Goal: Transaction & Acquisition: Purchase product/service

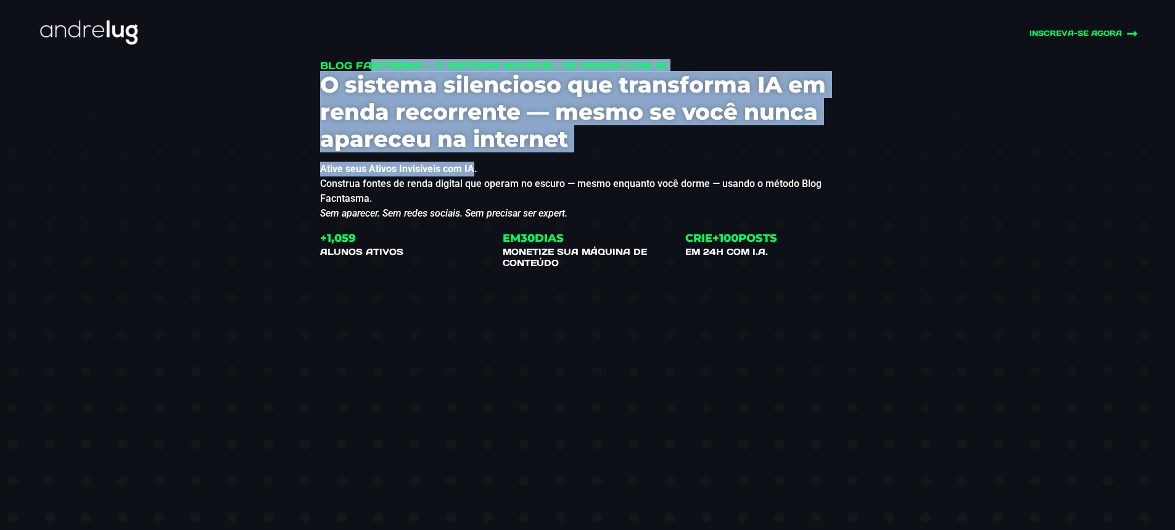
drag, startPoint x: 322, startPoint y: 69, endPoint x: 473, endPoint y: 168, distance: 180.5
click at [473, 168] on div "Blog Fantasma — O Sistema Invisível de Renda com IA O sistema silencioso que tr…" at bounding box center [587, 140] width 535 height 161
click at [473, 168] on strong "Ative seus Ativos Invisíveis com IA." at bounding box center [398, 169] width 157 height 12
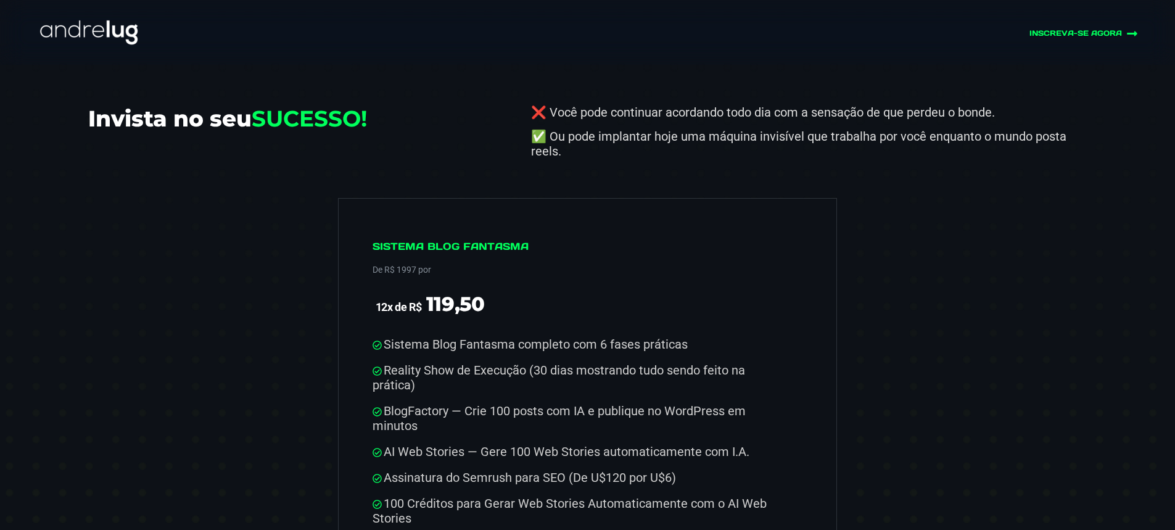
scroll to position [6106, 0]
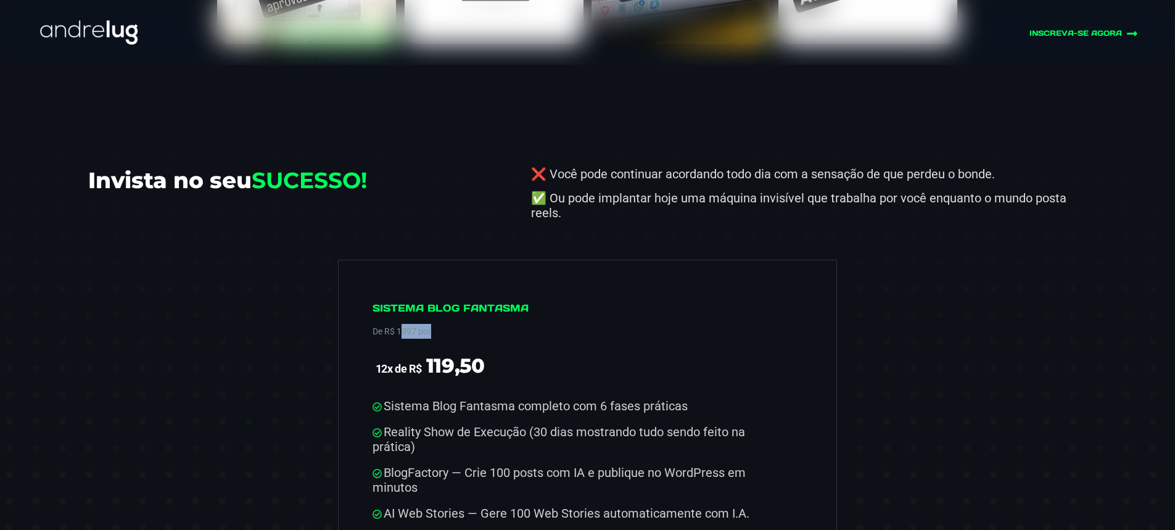
drag, startPoint x: 401, startPoint y: 303, endPoint x: 436, endPoint y: 307, distance: 35.4
click at [436, 324] on p "De R$ 1997 por" at bounding box center [582, 331] width 418 height 15
drag, startPoint x: 399, startPoint y: 307, endPoint x: 368, endPoint y: 289, distance: 35.9
click at [368, 289] on div "Sistema Blog Fantasma De R$ 1997 por 12x de R$ 119,50 Sistema Blog Fantasma com…" at bounding box center [588, 528] width 500 height 537
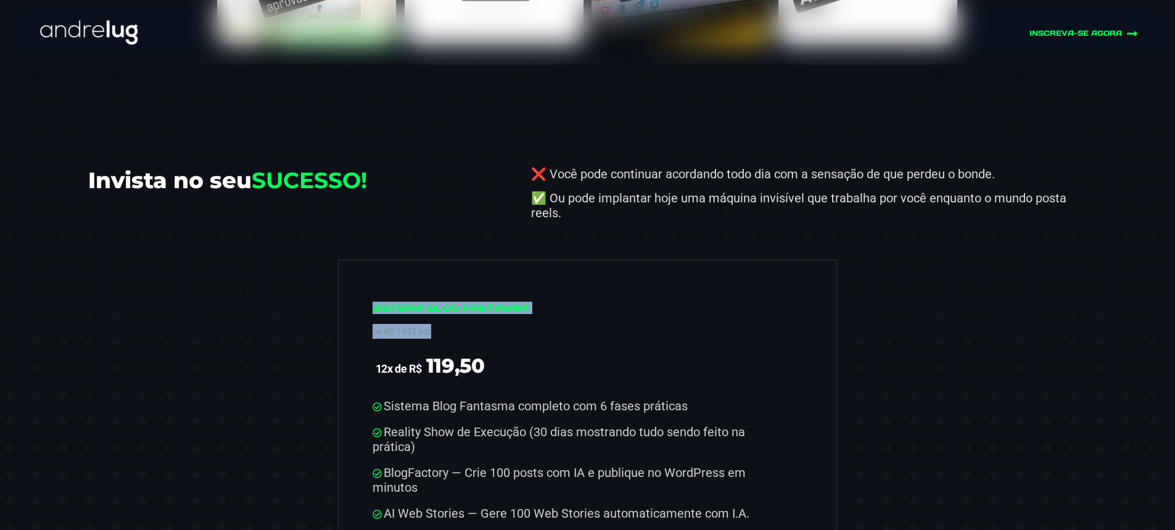
click at [368, 289] on div "Sistema Blog Fantasma De R$ 1997 por 12x de R$ 119,50 Sistema Blog Fantasma com…" at bounding box center [588, 528] width 500 height 537
drag, startPoint x: 410, startPoint y: 310, endPoint x: 480, endPoint y: 347, distance: 78.6
click at [480, 347] on div "Sistema Blog Fantasma De R$ 1997 por 12x de R$ 119,50 Sistema Blog Fantasma com…" at bounding box center [582, 522] width 418 height 440
click at [480, 353] on span "119,50" at bounding box center [455, 365] width 59 height 24
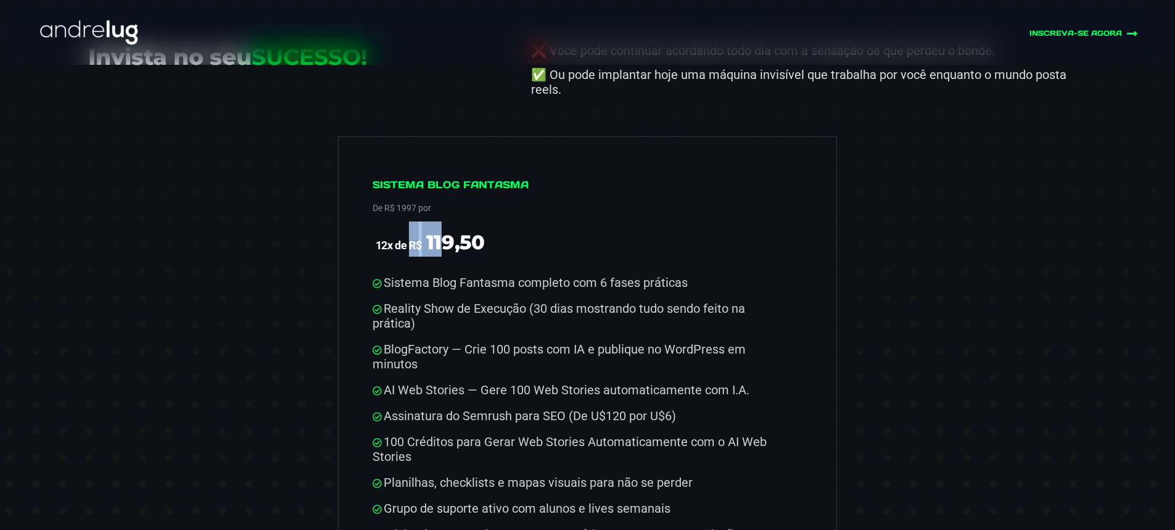
drag, startPoint x: 411, startPoint y: 221, endPoint x: 505, endPoint y: 219, distance: 93.8
click at [505, 221] on span "12x de R$ 119,50" at bounding box center [582, 238] width 418 height 35
click at [439, 230] on span "119,50" at bounding box center [455, 242] width 59 height 24
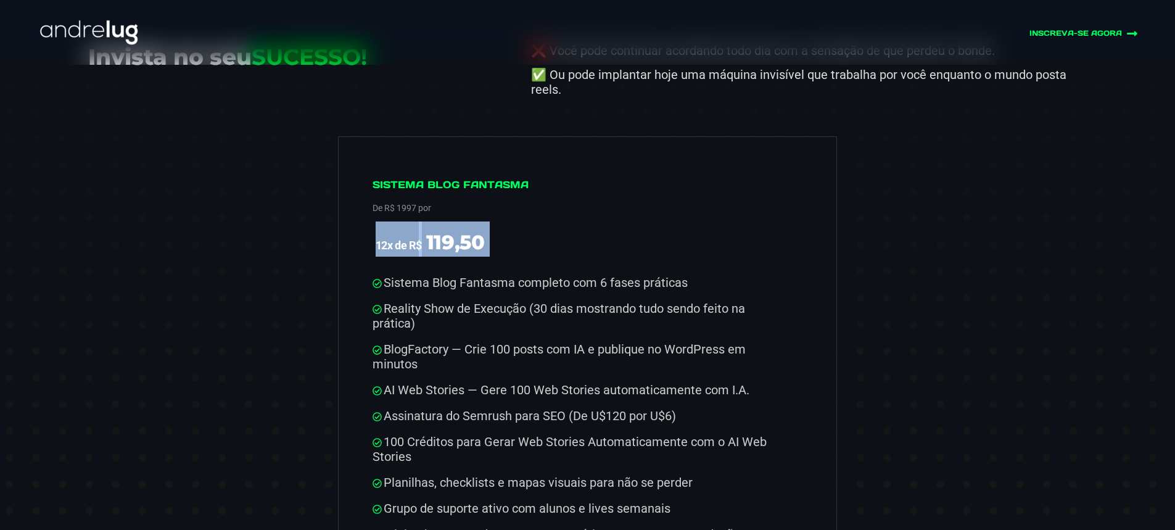
click at [439, 230] on span "119,50" at bounding box center [455, 242] width 59 height 24
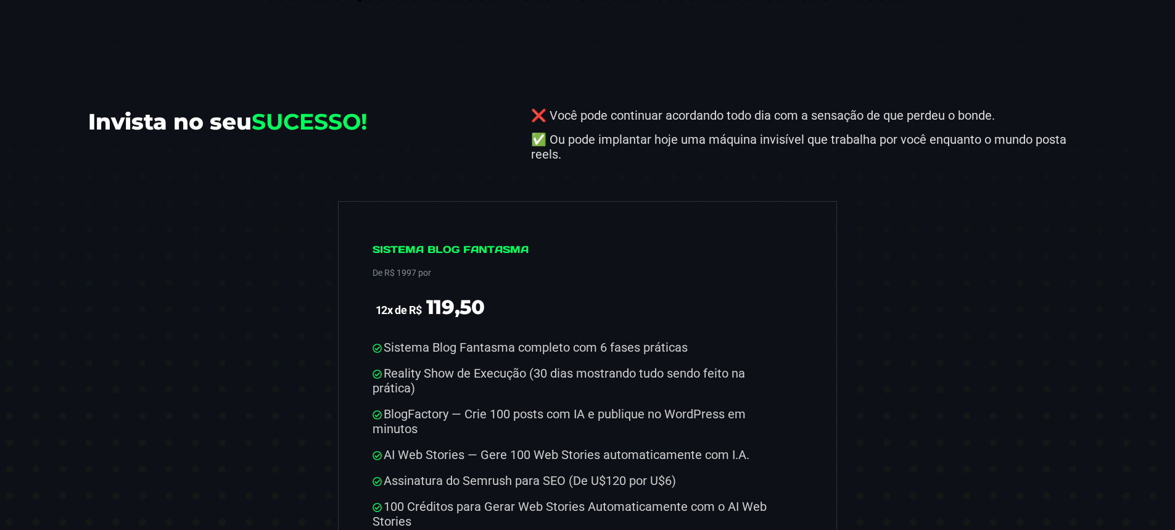
scroll to position [0, 0]
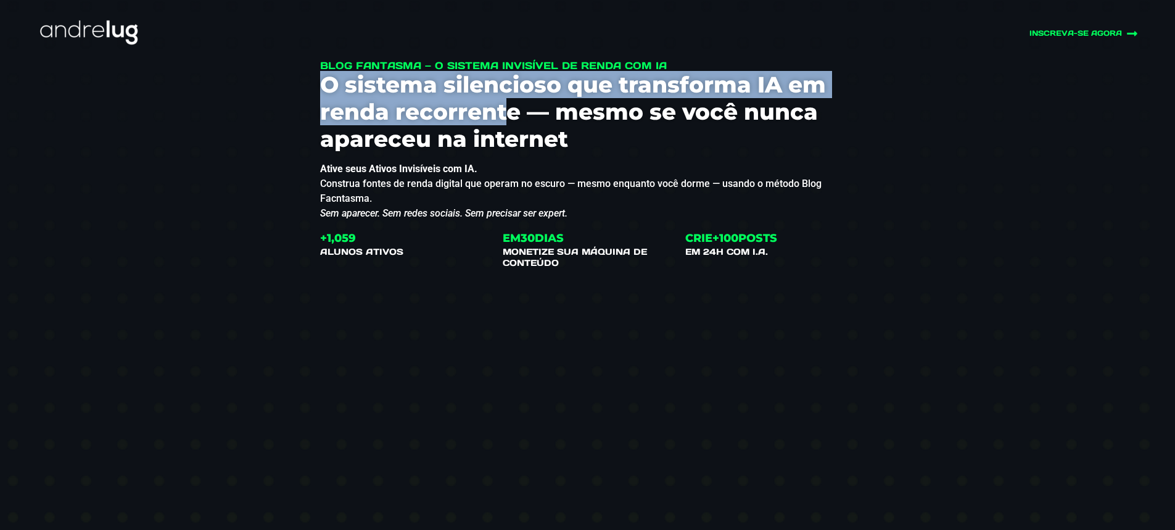
drag, startPoint x: 304, startPoint y: 80, endPoint x: 506, endPoint y: 123, distance: 206.3
click at [506, 123] on div "Blog Fantasma — O Sistema Invisível de Renda com IA O sistema silencioso que tr…" at bounding box center [587, 388] width 765 height 780
click at [506, 123] on h3 "O sistema silencioso que transforma IA em renda recorrente — mesmo se você nunc…" at bounding box center [587, 111] width 535 height 81
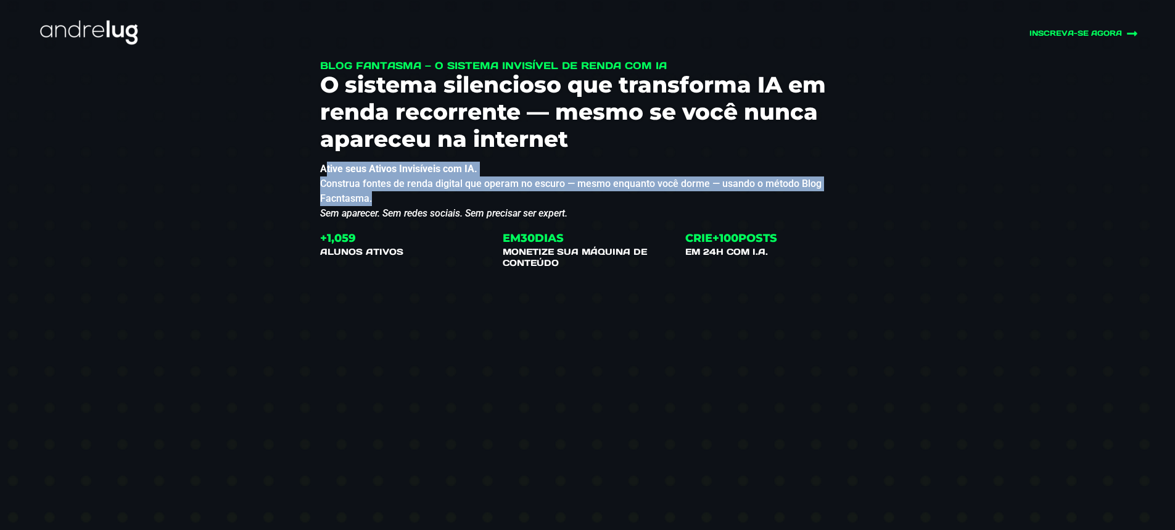
drag, startPoint x: 323, startPoint y: 163, endPoint x: 686, endPoint y: 199, distance: 364.5
click at [686, 199] on p "Ative seus Ativos Invisíveis com IA. Construa fontes de renda digital que opera…" at bounding box center [587, 191] width 535 height 59
drag, startPoint x: 323, startPoint y: 236, endPoint x: 468, endPoint y: 247, distance: 145.4
click at [468, 247] on div "+ 1,059 ALUNOS ativos" at bounding box center [405, 243] width 170 height 27
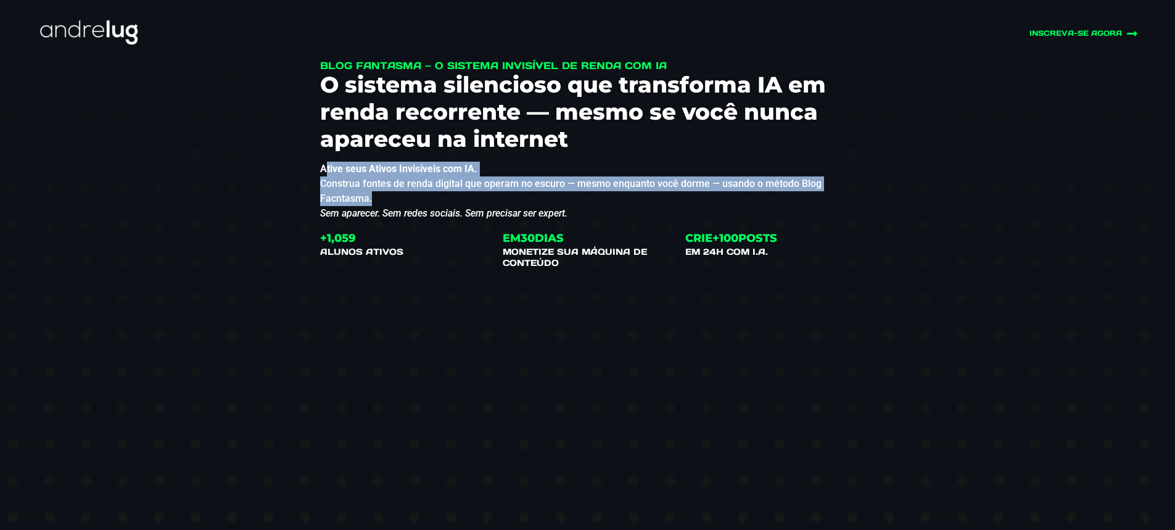
drag, startPoint x: 504, startPoint y: 234, endPoint x: 576, endPoint y: 255, distance: 75.2
click at [576, 255] on div "EM 30 DIAS MONETIZE SUA MÁQUINA DE CONTEÚDO" at bounding box center [588, 249] width 170 height 38
drag, startPoint x: 688, startPoint y: 236, endPoint x: 767, endPoint y: 251, distance: 80.9
click at [767, 251] on div "CRIE+ 100 POSTS EM 24H COM I.A." at bounding box center [731, 243] width 92 height 27
click at [767, 251] on h4 "EM 24H COM I.A." at bounding box center [731, 251] width 92 height 11
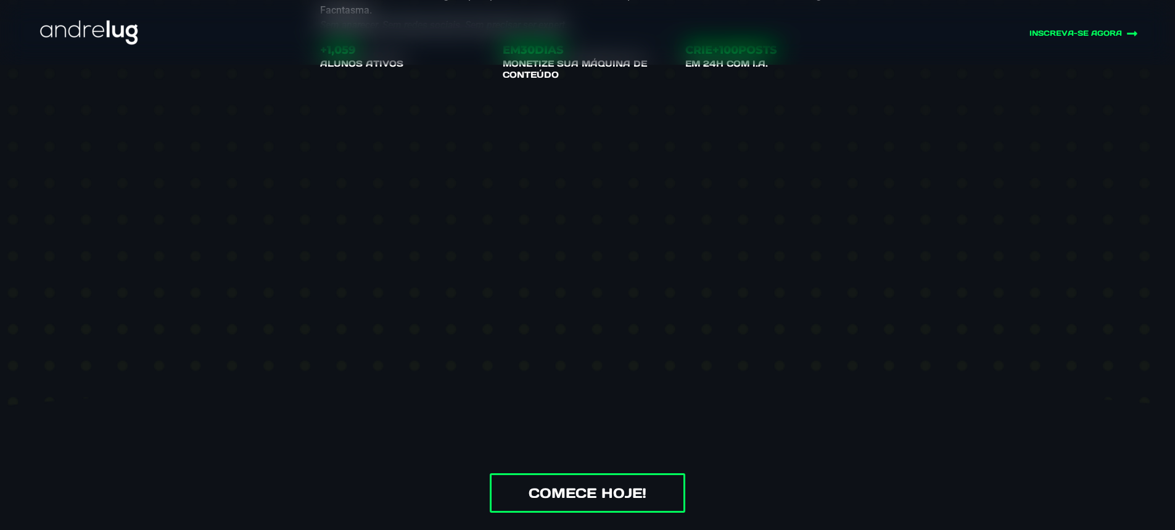
scroll to position [62, 0]
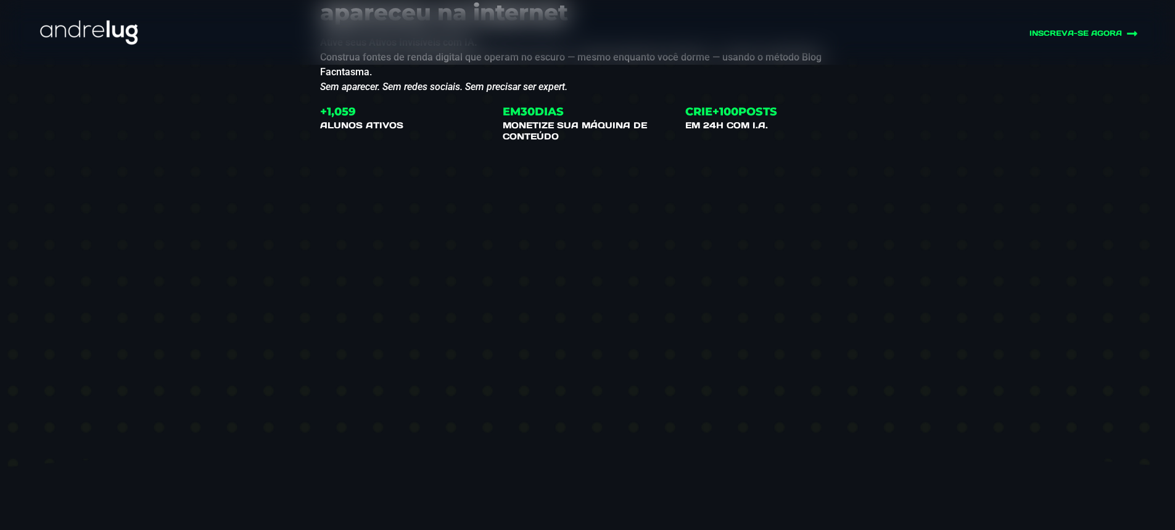
drag, startPoint x: 690, startPoint y: 109, endPoint x: 777, endPoint y: 125, distance: 89.0
click at [777, 125] on div "CRIE+ 100 POSTS EM 24H COM I.A." at bounding box center [731, 117] width 92 height 27
click at [777, 125] on h4 "EM 24H COM I.A." at bounding box center [731, 125] width 92 height 11
drag, startPoint x: 777, startPoint y: 125, endPoint x: 686, endPoint y: 113, distance: 92.0
click at [686, 113] on div "CRIE+ 100 POSTS EM 24H COM I.A." at bounding box center [731, 117] width 92 height 27
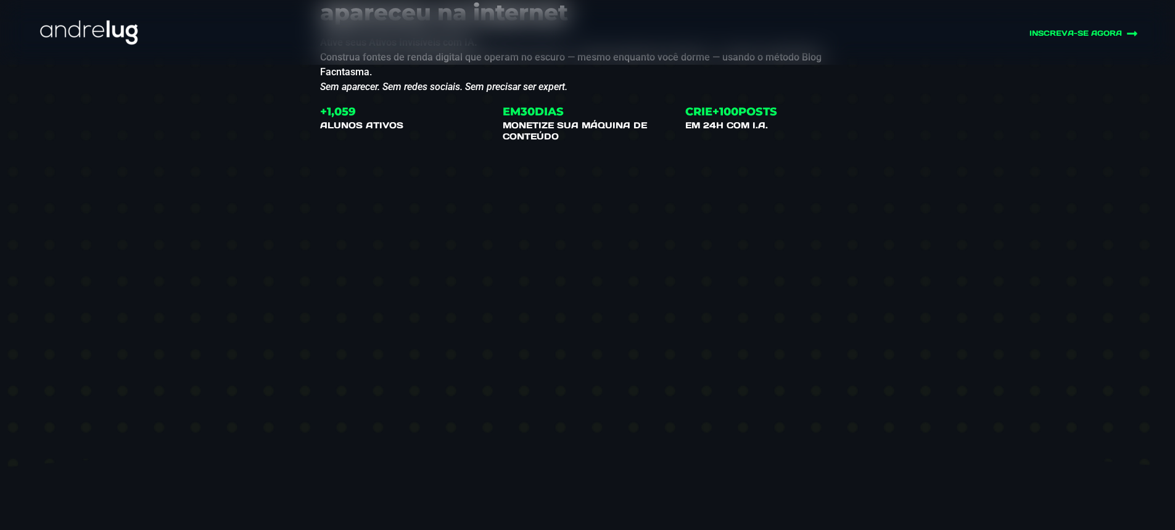
click at [699, 117] on div "CRIE+ 100 POSTS" at bounding box center [731, 112] width 92 height 16
drag, startPoint x: 689, startPoint y: 110, endPoint x: 790, endPoint y: 128, distance: 102.7
click at [790, 128] on div "CRIE+ 100 POSTS EM 24H COM I.A." at bounding box center [770, 117] width 170 height 27
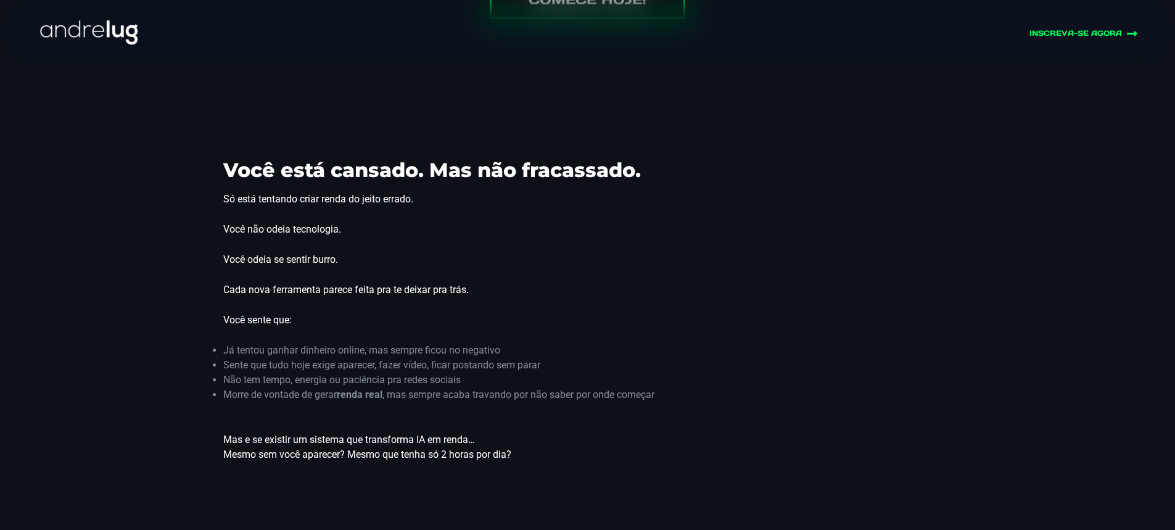
scroll to position [679, 0]
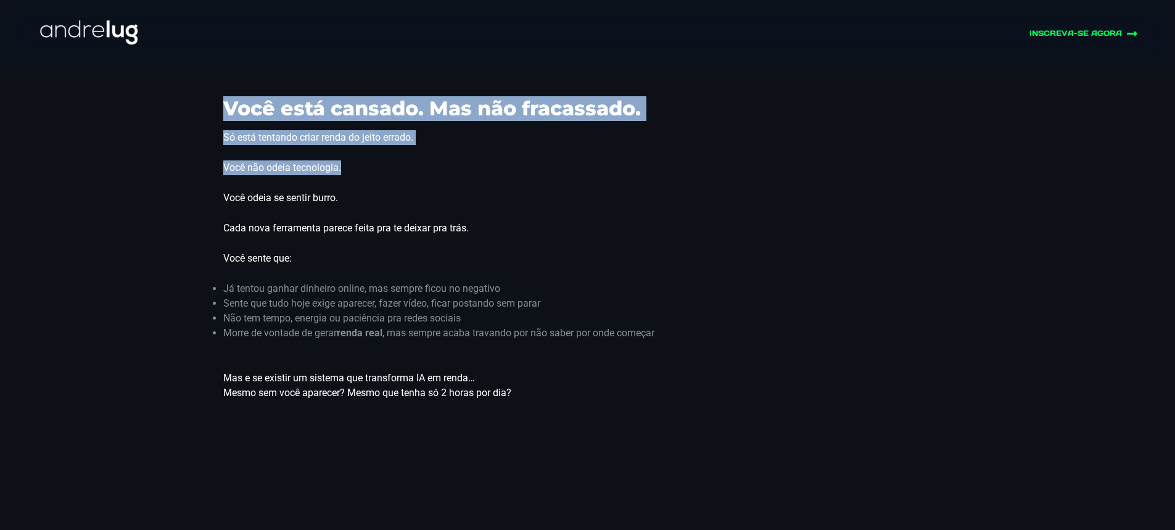
drag, startPoint x: 230, startPoint y: 94, endPoint x: 496, endPoint y: 173, distance: 277.3
click at [496, 173] on div "Você está cansado. Mas não fracassado. Só está tentando criar renda do jeito er…" at bounding box center [587, 282] width 728 height 494
click at [496, 173] on p "Você não odeia tecnologia." at bounding box center [587, 167] width 728 height 15
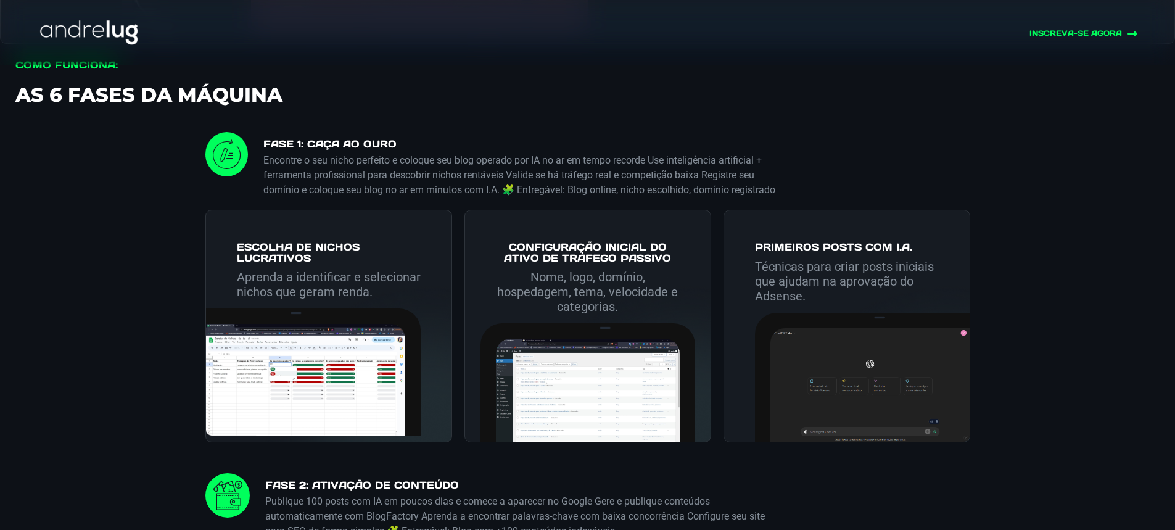
scroll to position [2097, 0]
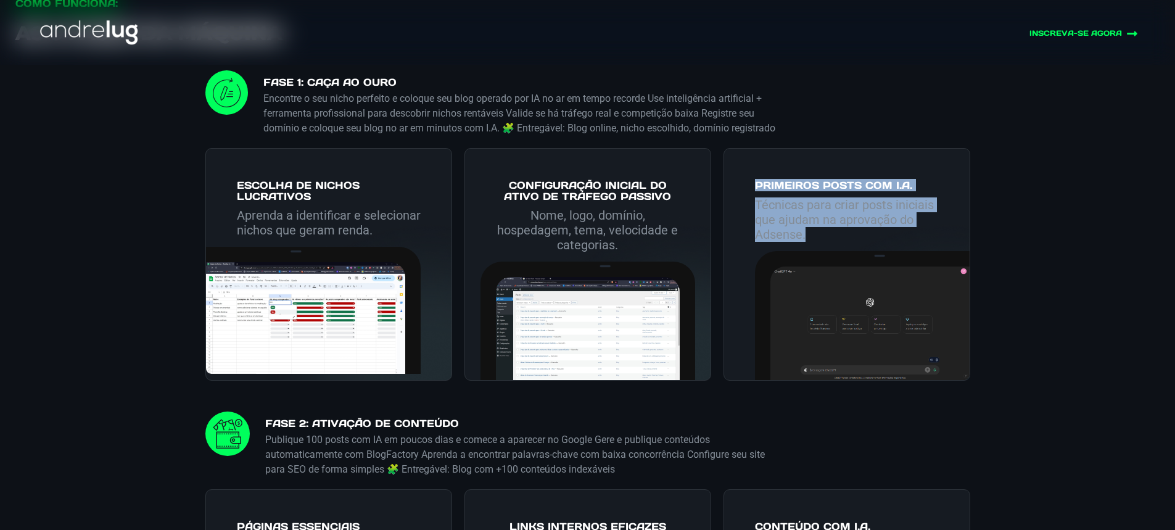
drag, startPoint x: 742, startPoint y: 201, endPoint x: 917, endPoint y: 251, distance: 181.6
click at [917, 251] on div "Primeiros Posts com I.A. Técnicas para criar posts iniciais que ajudam na aprov…" at bounding box center [847, 264] width 247 height 233
click at [917, 242] on p "Técnicas para criar posts iniciais que ajudam na aprovação do Adsense." at bounding box center [847, 219] width 184 height 44
drag, startPoint x: 905, startPoint y: 254, endPoint x: 761, endPoint y: 205, distance: 151.8
click at [761, 205] on div "Primeiros Posts com I.A. Técnicas para criar posts iniciais que ajudam na aprov…" at bounding box center [862, 264] width 215 height 231
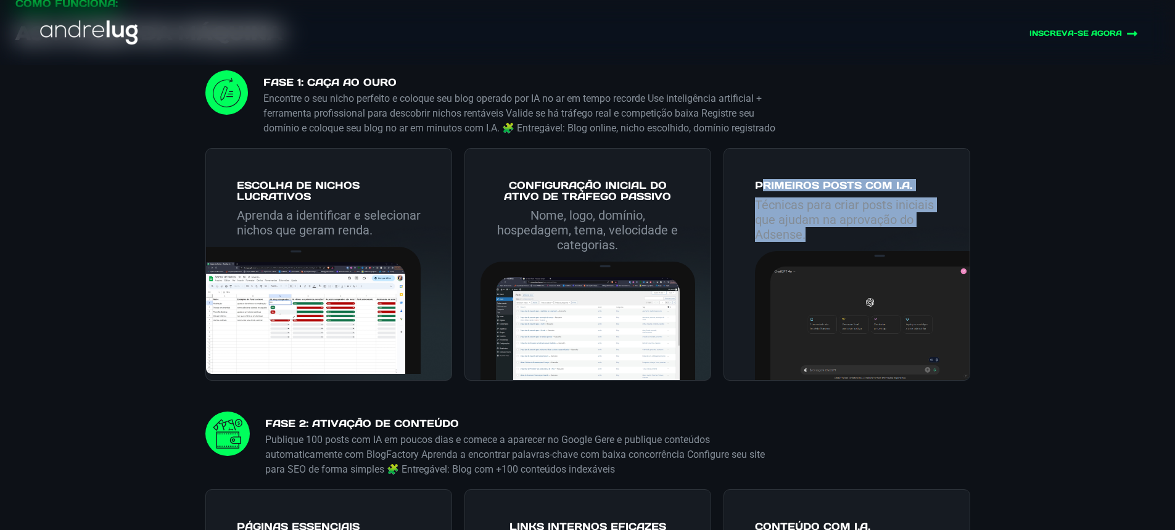
click at [761, 191] on h2 "Primeiros Posts com I.A." at bounding box center [847, 185] width 184 height 11
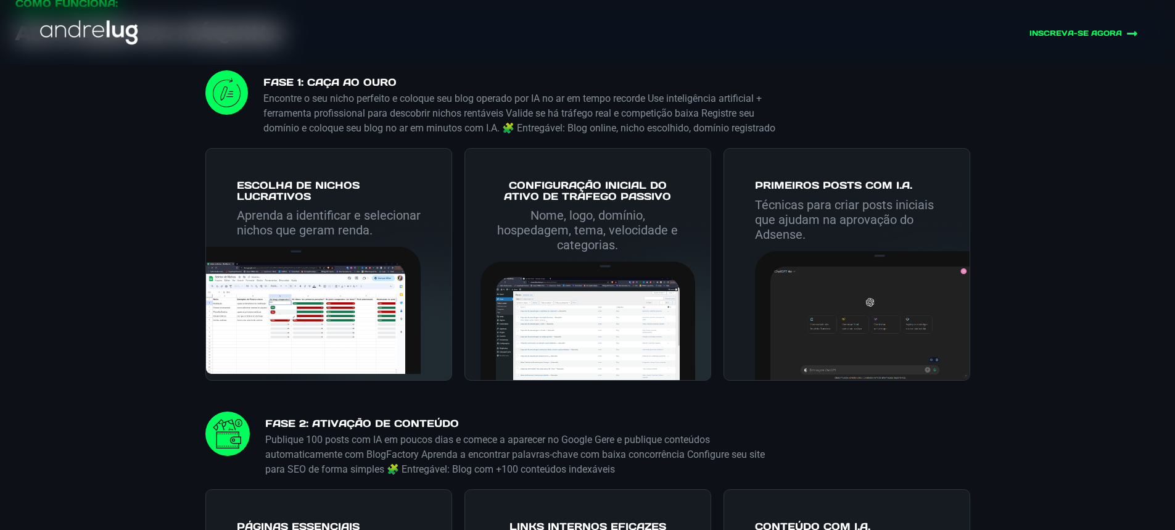
drag, startPoint x: 271, startPoint y: 81, endPoint x: 424, endPoint y: 80, distance: 152.4
click at [424, 80] on h4 "FASE 1: Caça ao Ouro" at bounding box center [521, 83] width 516 height 15
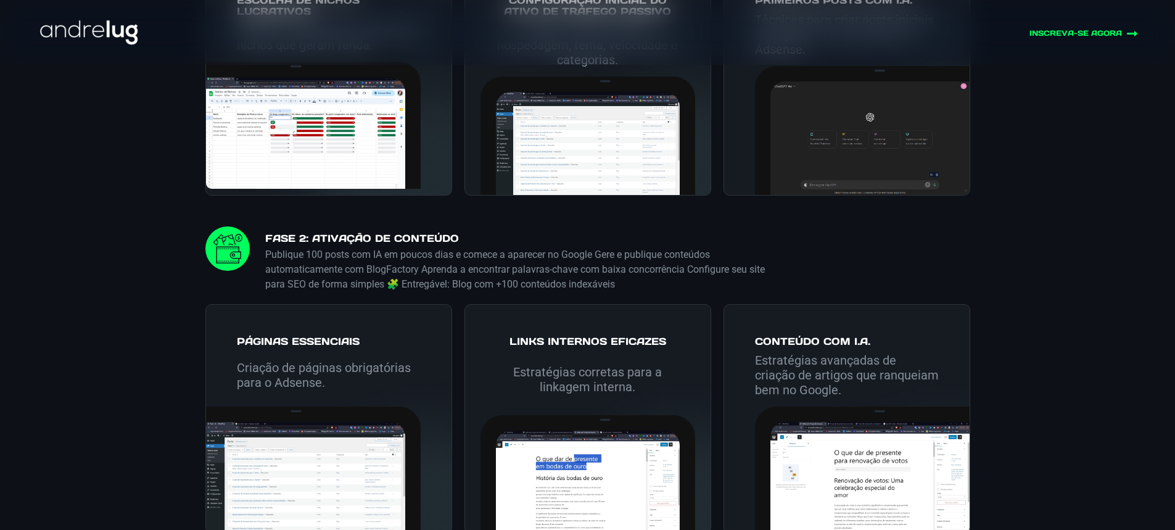
drag, startPoint x: 275, startPoint y: 242, endPoint x: 428, endPoint y: 247, distance: 153.1
click at [428, 247] on div "FASE 2: Ativação de Conteúdo Publique 100 posts com IA em poucos dias e comece …" at bounding box center [514, 258] width 529 height 65
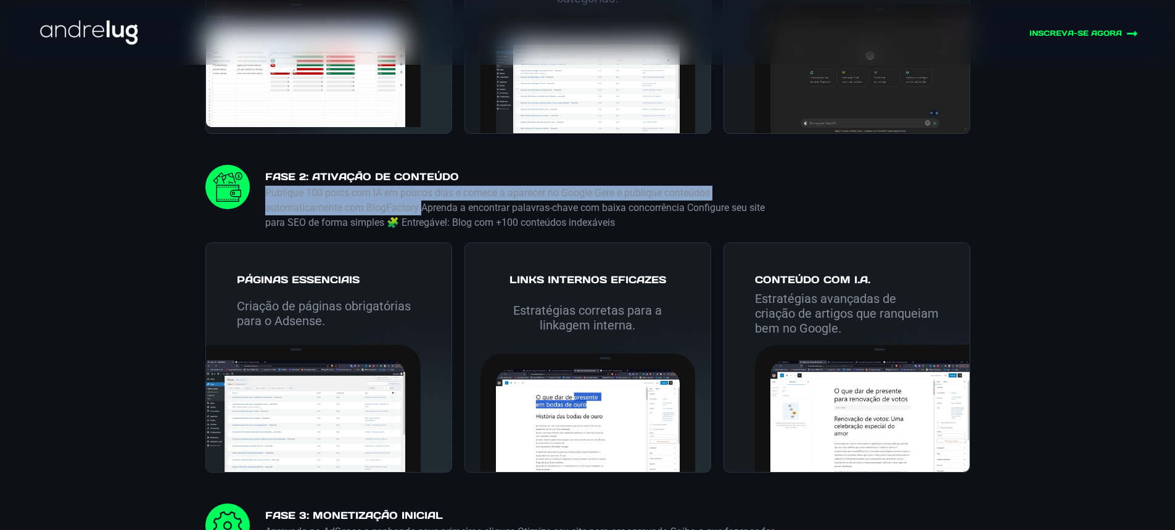
drag, startPoint x: 267, startPoint y: 209, endPoint x: 422, endPoint y: 224, distance: 155.5
click at [422, 224] on p "Publique 100 posts com IA em poucos dias e comece a aparecer no Google Gere e p…" at bounding box center [522, 208] width 514 height 44
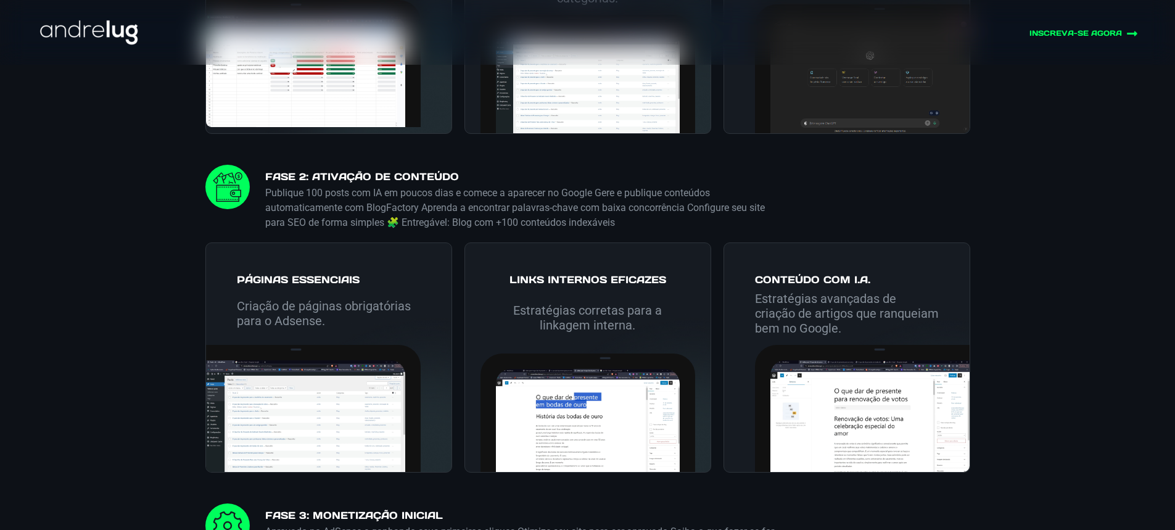
click at [602, 221] on p "Publique 100 posts com IA em poucos dias e comece a aparecer no Google Gere e p…" at bounding box center [522, 208] width 514 height 44
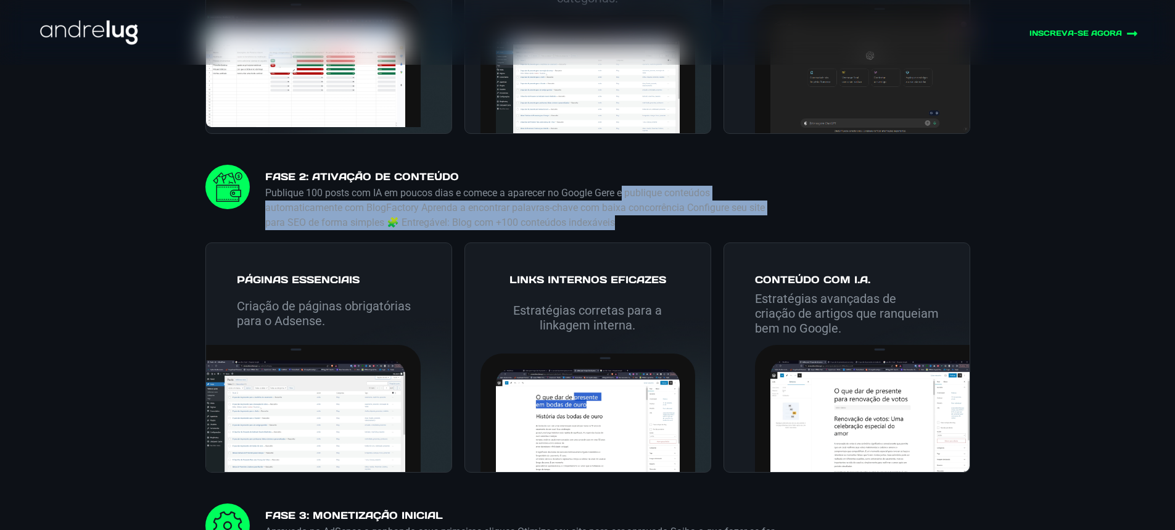
drag, startPoint x: 627, startPoint y: 207, endPoint x: 635, endPoint y: 237, distance: 31.3
click at [635, 230] on p "Publique 100 posts com IA em poucos dias e comece a aparecer no Google Gere e p…" at bounding box center [522, 208] width 514 height 44
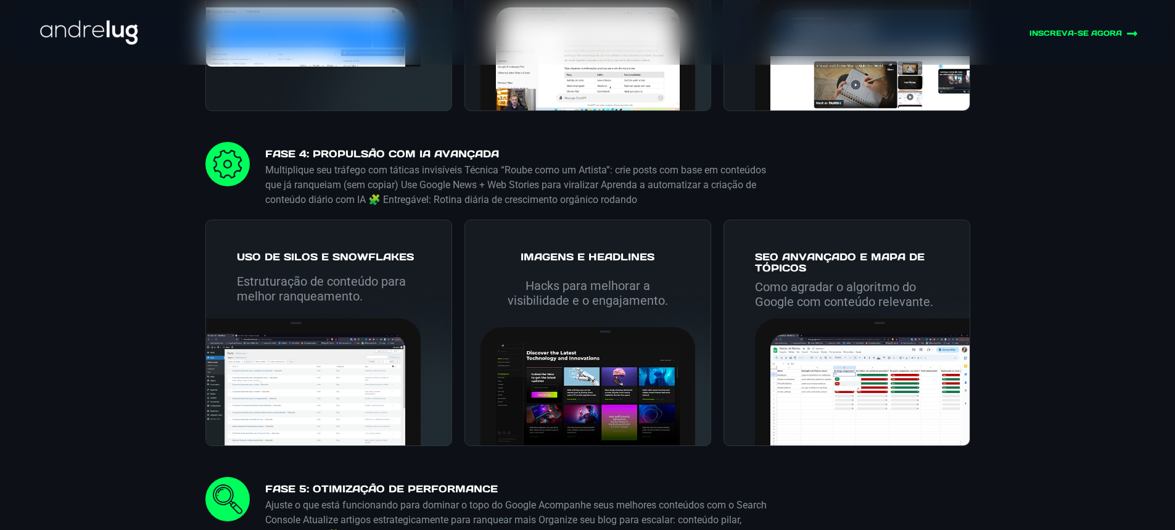
scroll to position [3084, 0]
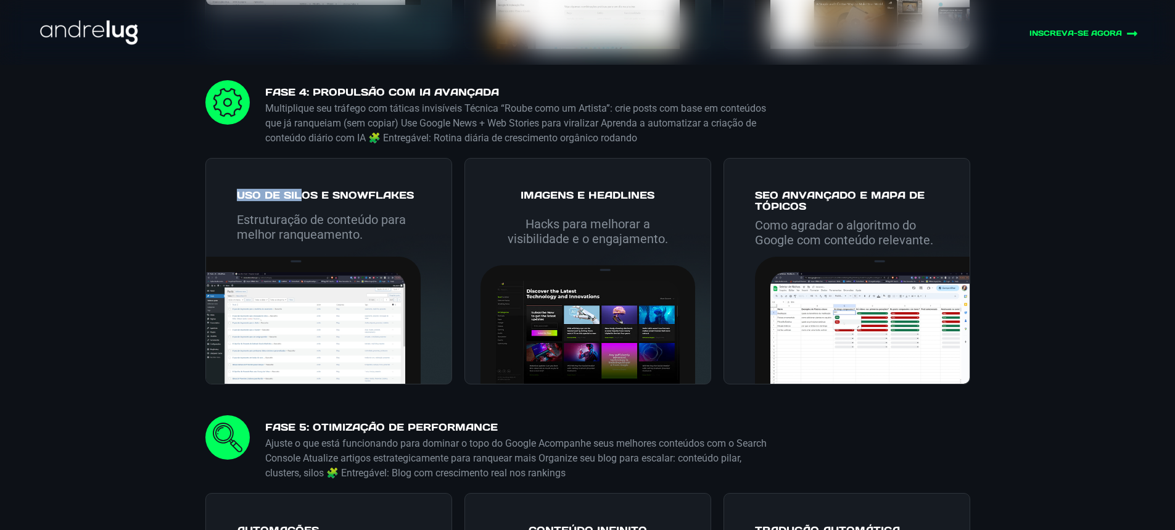
drag, startPoint x: 224, startPoint y: 206, endPoint x: 299, endPoint y: 212, distance: 74.8
click at [299, 207] on div "Uso de Silos e Snowflakes" at bounding box center [313, 197] width 215 height 17
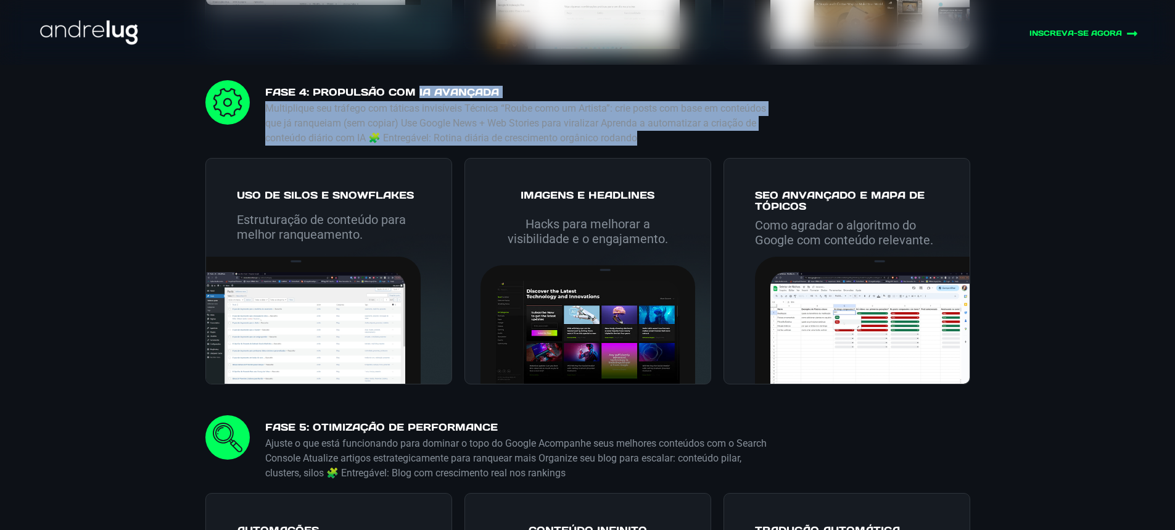
drag, startPoint x: 269, startPoint y: 107, endPoint x: 679, endPoint y: 154, distance: 412.3
click at [679, 146] on div "FASE 4: Propulsão com IA Avançada Multiplique seu tráfego com táticas invisívei…" at bounding box center [514, 112] width 529 height 65
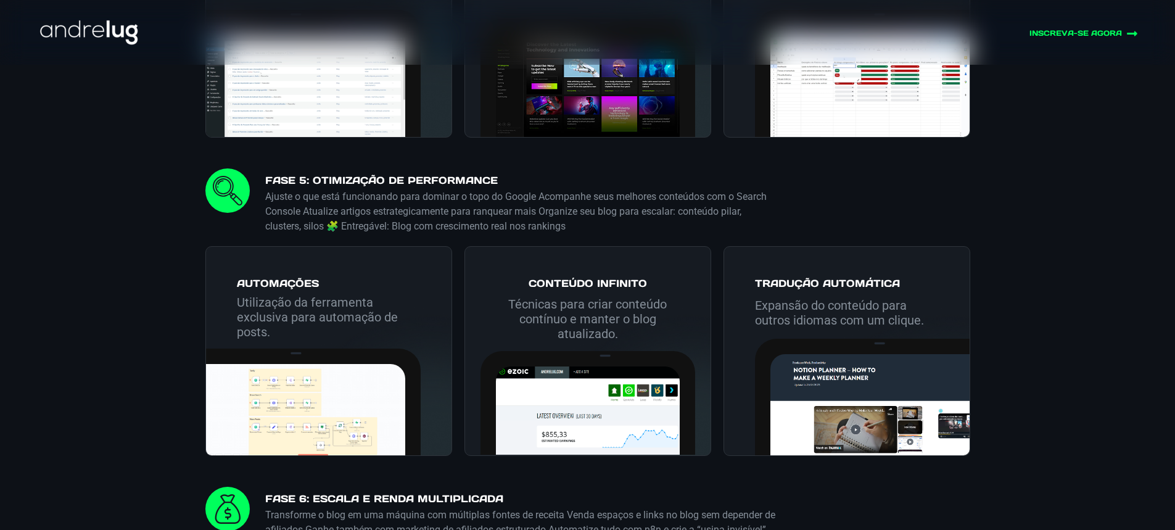
scroll to position [3023, 0]
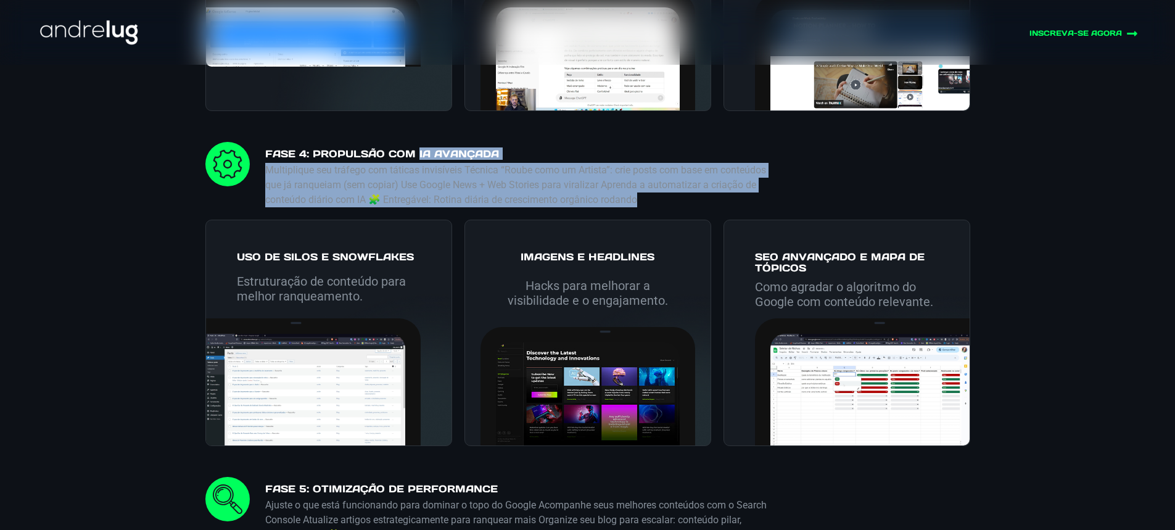
click at [486, 207] on p "Multiplique seu tráfego com táticas invisíveis Técnica “Roube como um Artista”:…" at bounding box center [522, 185] width 514 height 44
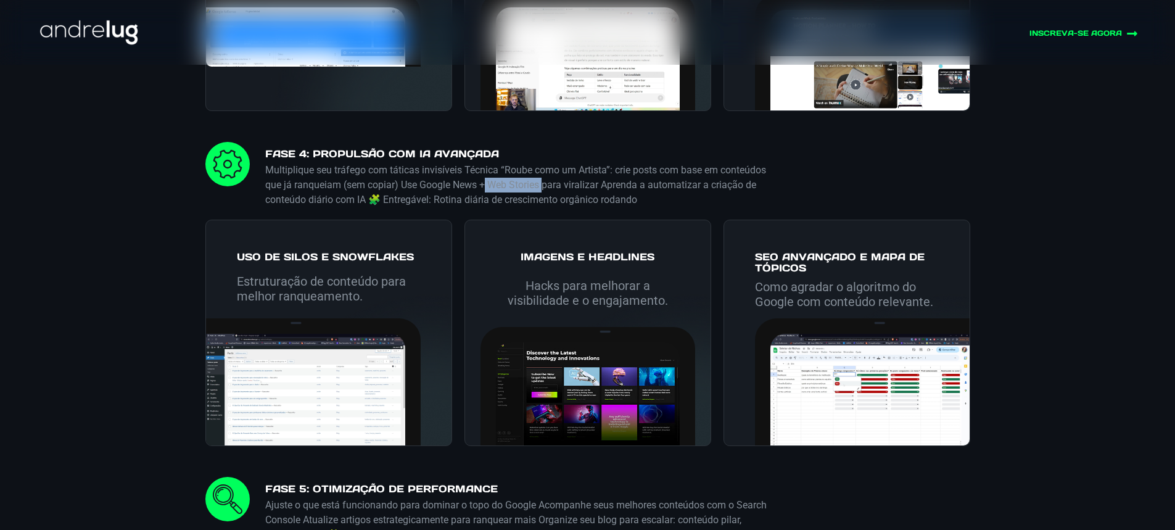
drag, startPoint x: 487, startPoint y: 197, endPoint x: 544, endPoint y: 197, distance: 56.7
click at [544, 197] on p "Multiplique seu tráfego com táticas invisíveis Técnica “Roube como um Artista”:…" at bounding box center [522, 185] width 514 height 44
copy p "Web Stories"
